Goal: Task Accomplishment & Management: Manage account settings

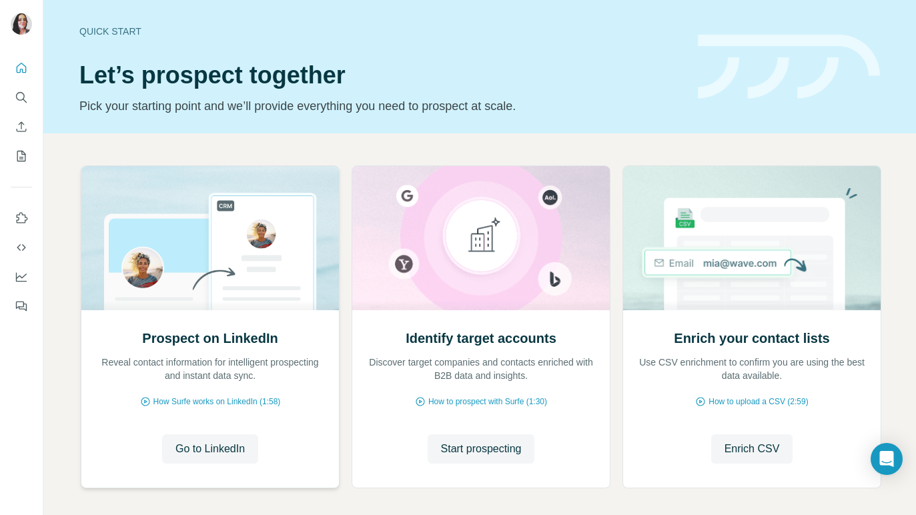
scroll to position [59, 0]
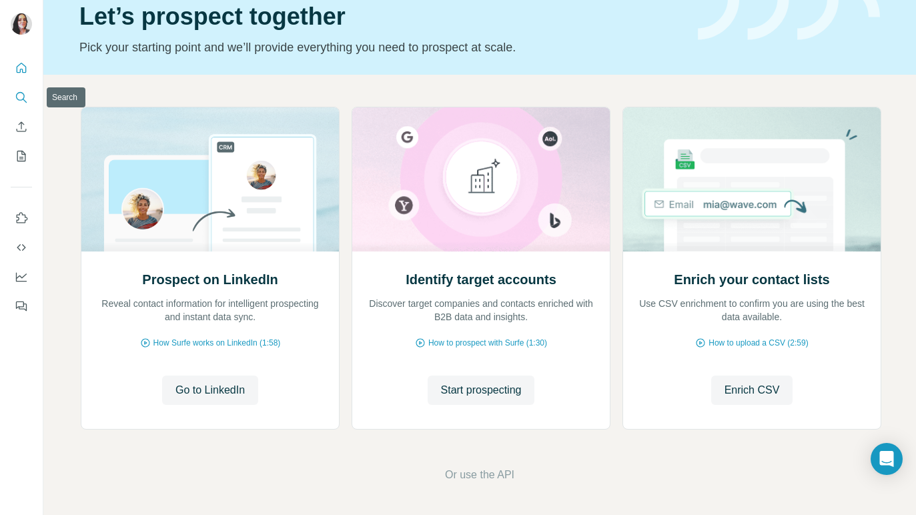
click at [23, 102] on icon "Search" at bounding box center [21, 97] width 13 height 13
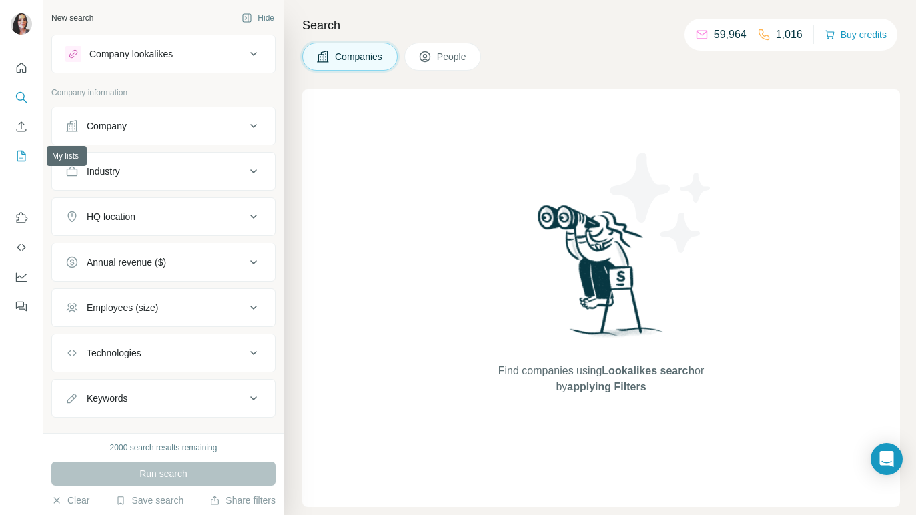
click at [22, 159] on icon "My lists" at bounding box center [22, 155] width 7 height 9
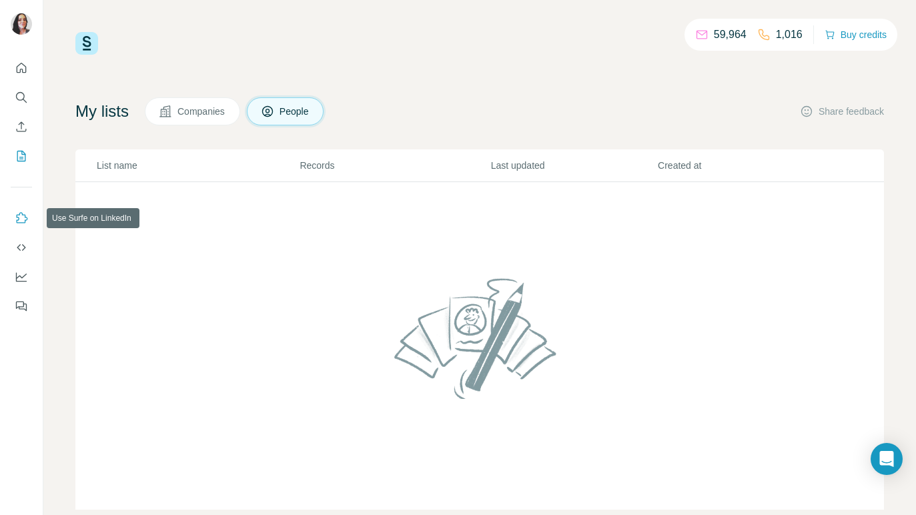
click at [21, 215] on icon "Use Surfe on LinkedIn" at bounding box center [21, 218] width 13 height 13
click at [310, 115] on span "People" at bounding box center [295, 111] width 31 height 13
click at [23, 252] on icon "Use Surfe API" at bounding box center [21, 247] width 13 height 13
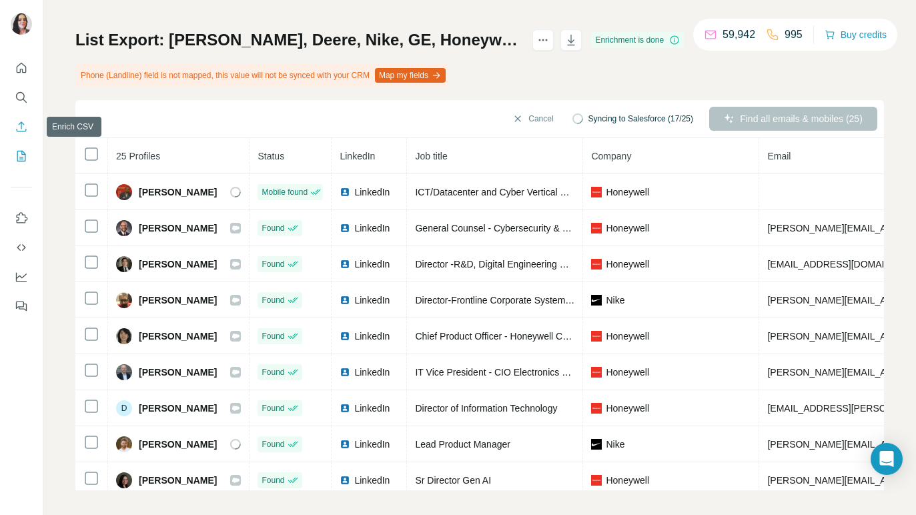
click at [19, 128] on icon "Enrich CSV" at bounding box center [21, 126] width 13 height 13
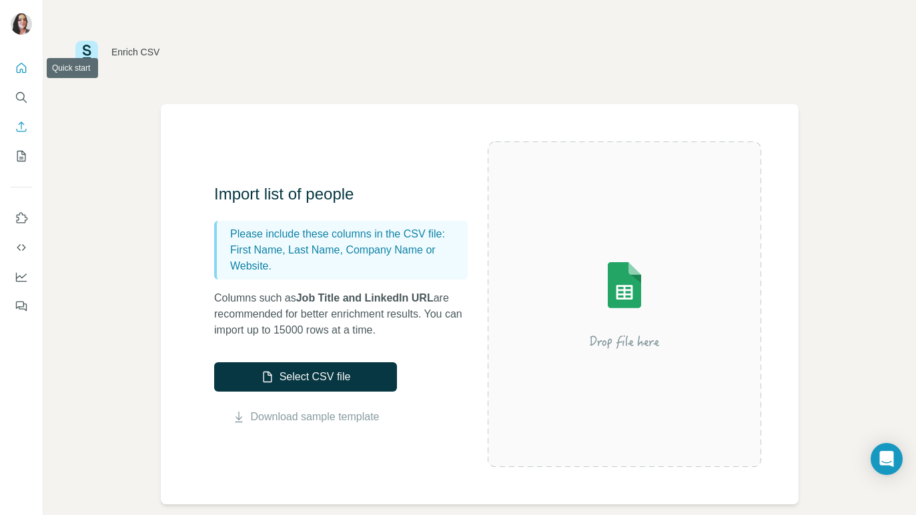
click at [27, 62] on icon "Quick start" at bounding box center [21, 67] width 13 height 13
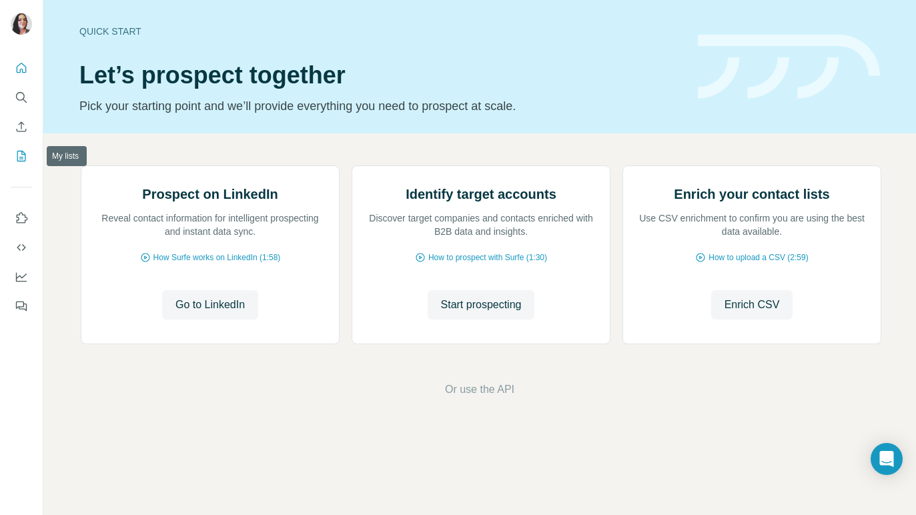
click at [21, 156] on icon "My lists" at bounding box center [21, 155] width 13 height 13
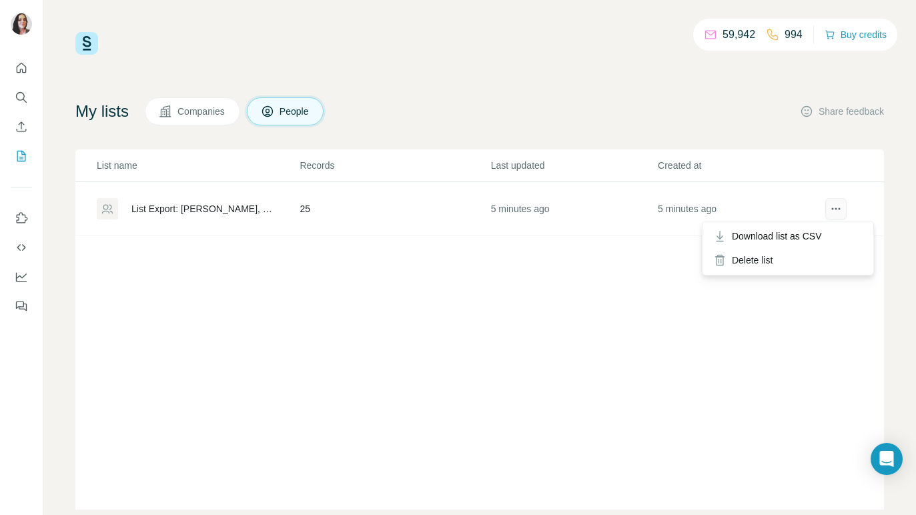
click at [839, 207] on icon "actions" at bounding box center [835, 208] width 13 height 13
click at [819, 236] on span "Download list as CSV" at bounding box center [777, 236] width 90 height 13
click at [241, 208] on div "List Export: [PERSON_NAME], Deere, Nike, GE, Honeywell, US Foods - [DATE] 12:36" at bounding box center [203, 208] width 145 height 13
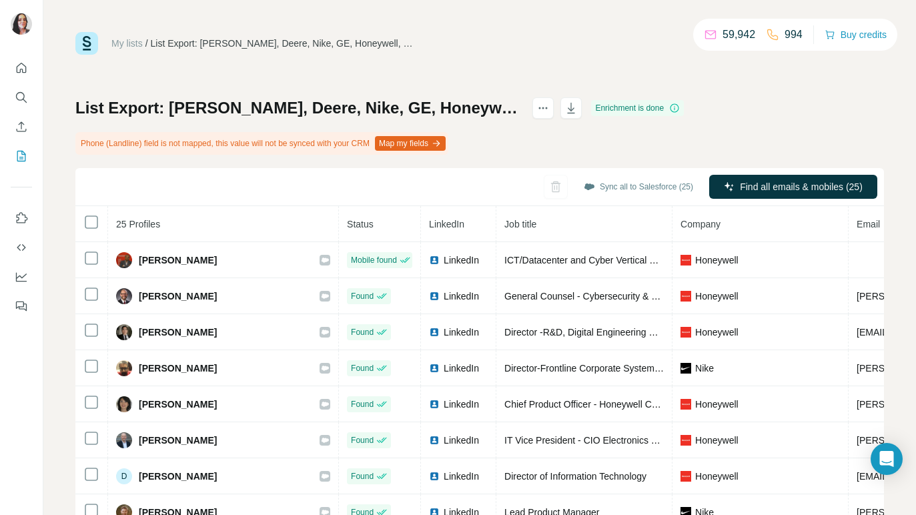
click at [296, 163] on div "List Export: Tyson, Deere, Nike, GE, Honeywell, [GEOGRAPHIC_DATA] Foods - [DATE…" at bounding box center [479, 327] width 809 height 461
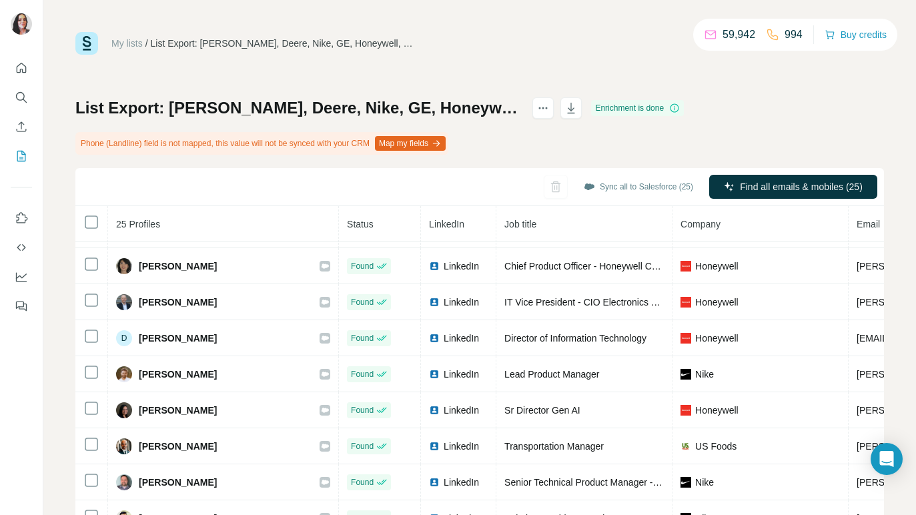
scroll to position [140, 0]
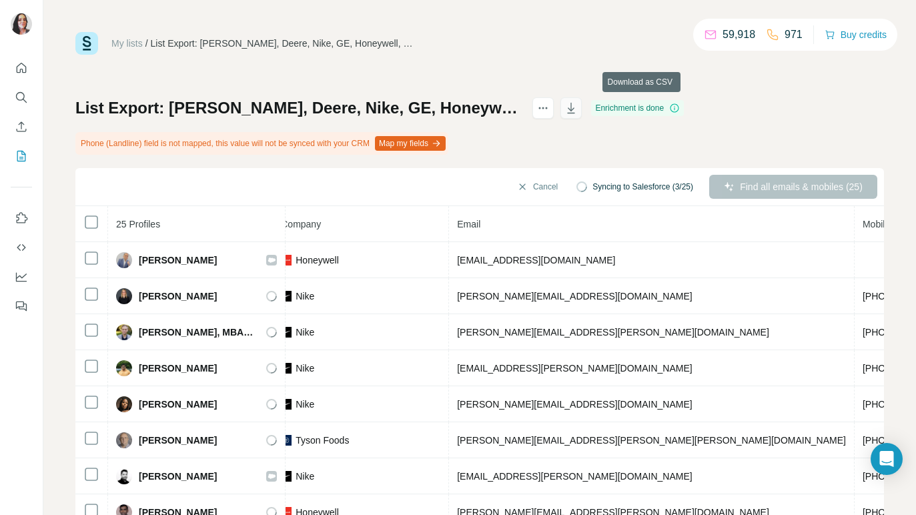
click at [578, 109] on icon "button" at bounding box center [570, 107] width 13 height 13
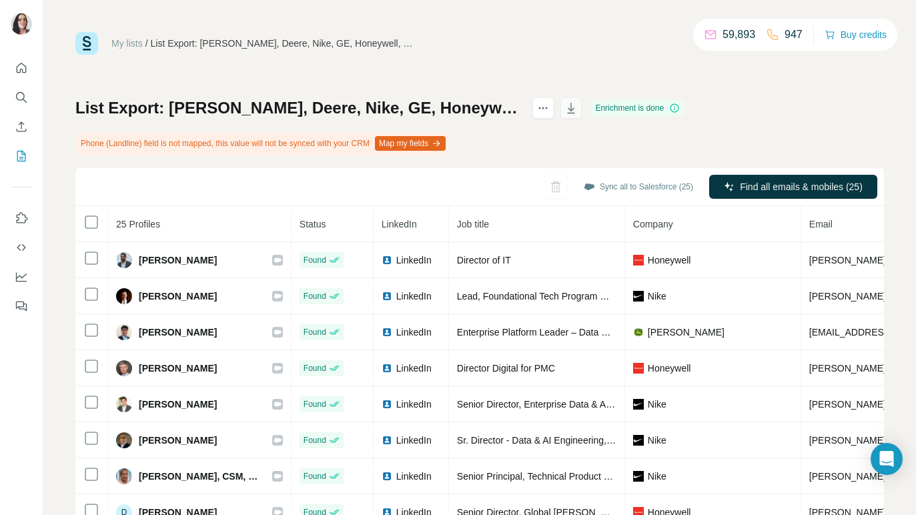
click at [582, 100] on button "button" at bounding box center [570, 107] width 21 height 21
